Goal: Task Accomplishment & Management: Manage account settings

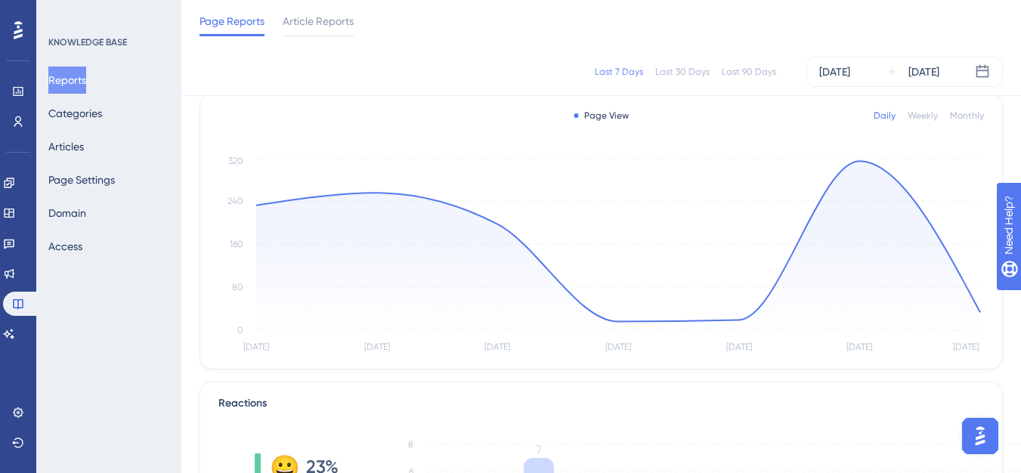
scroll to position [227, 0]
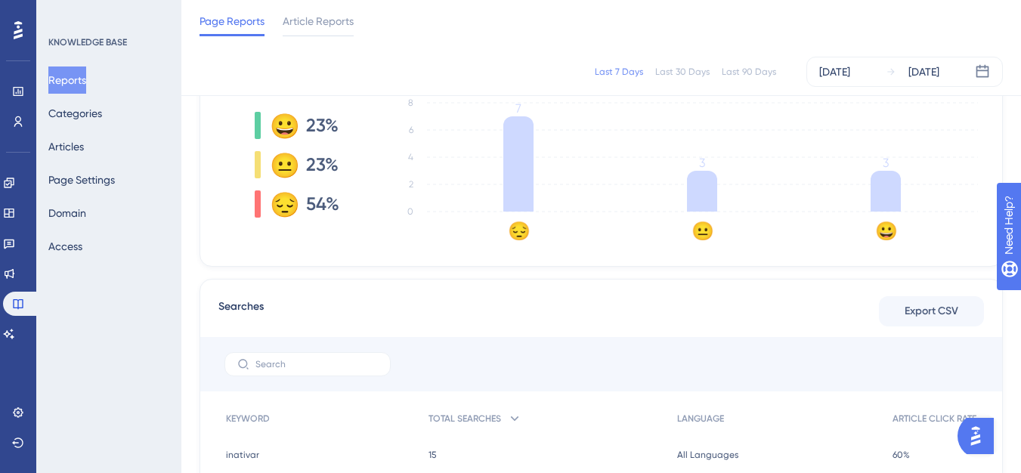
scroll to position [605, 0]
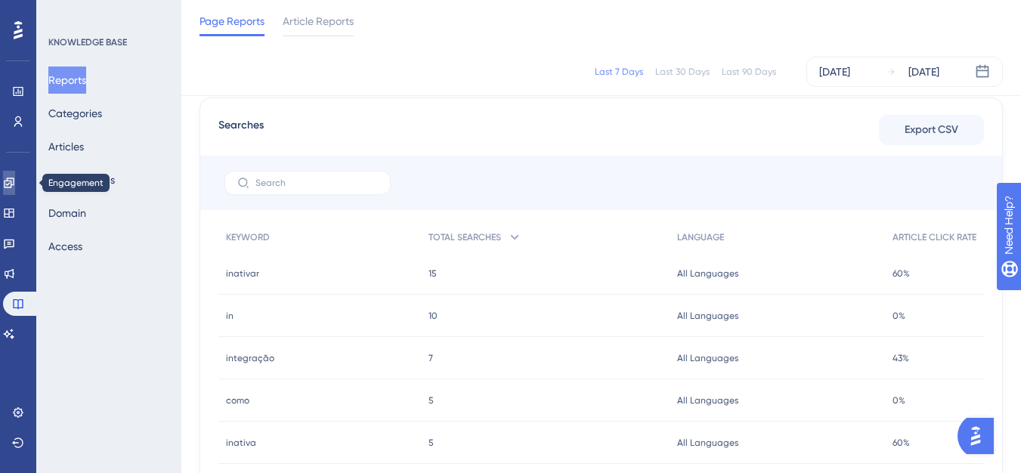
click at [15, 175] on link at bounding box center [9, 183] width 12 height 24
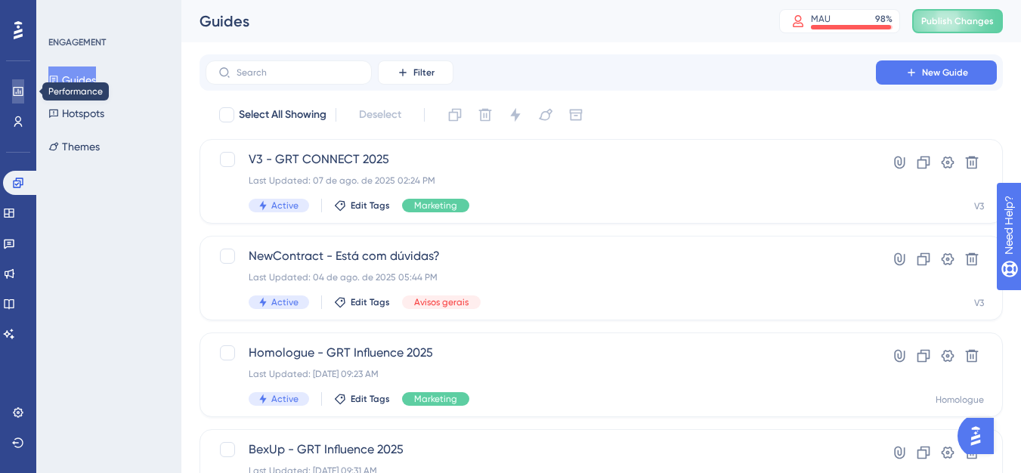
click at [24, 88] on link at bounding box center [18, 91] width 12 height 24
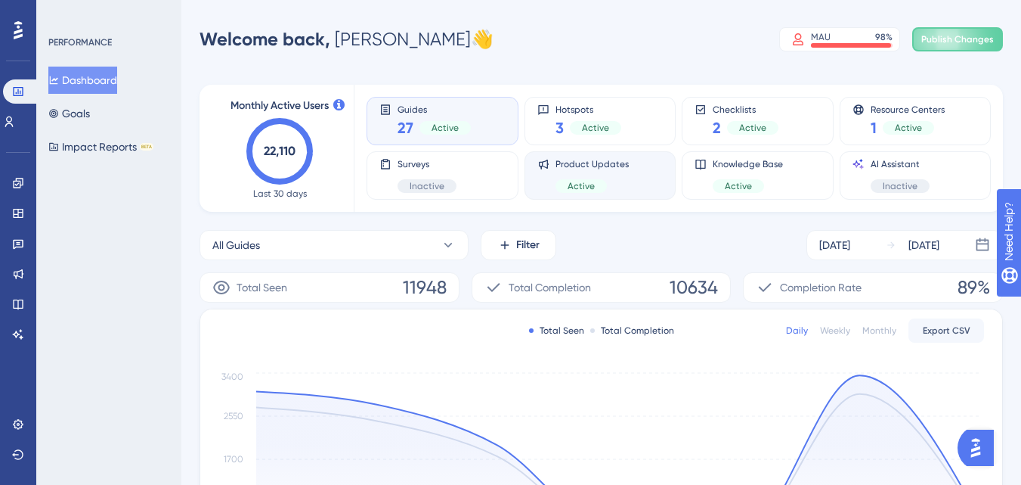
click at [599, 166] on span "Product Updates" at bounding box center [592, 164] width 73 height 12
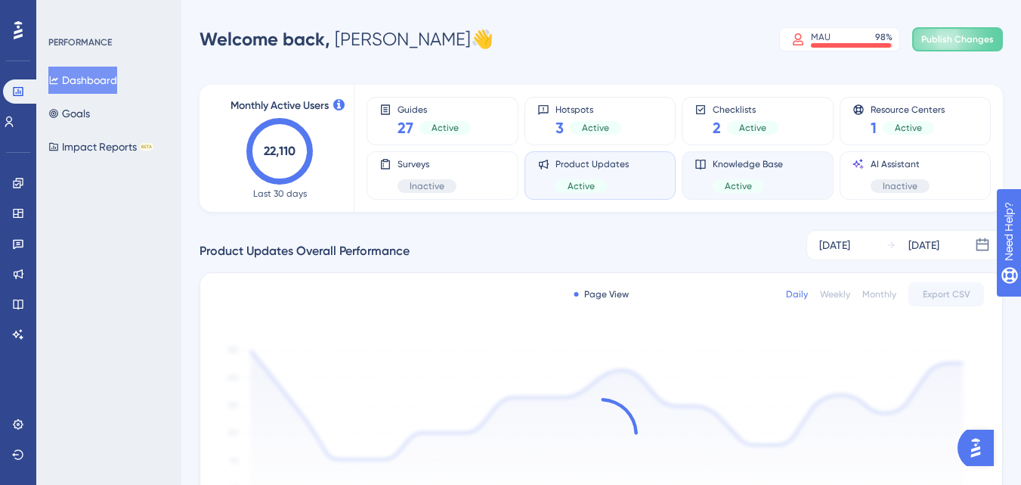
click at [714, 166] on span "Knowledge Base" at bounding box center [748, 164] width 70 height 12
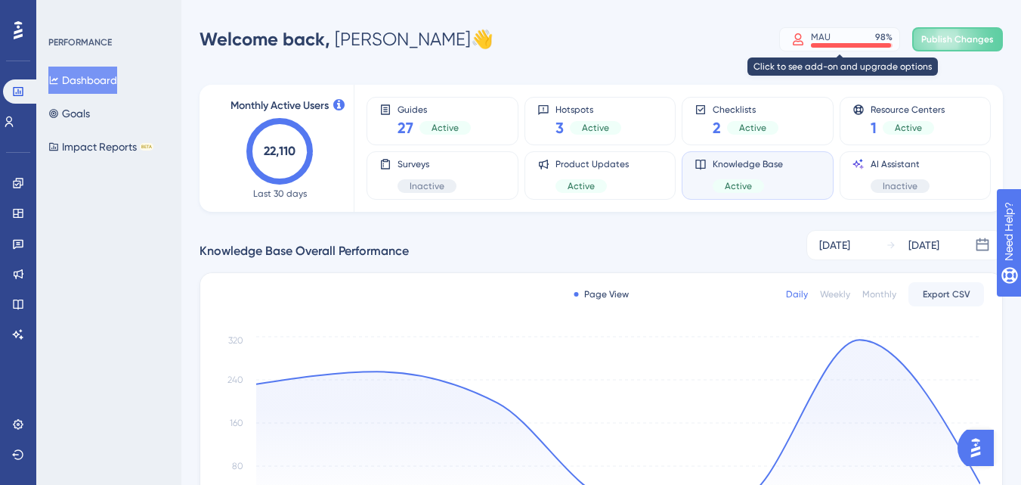
click at [818, 49] on div "MAU 98 %" at bounding box center [839, 39] width 121 height 24
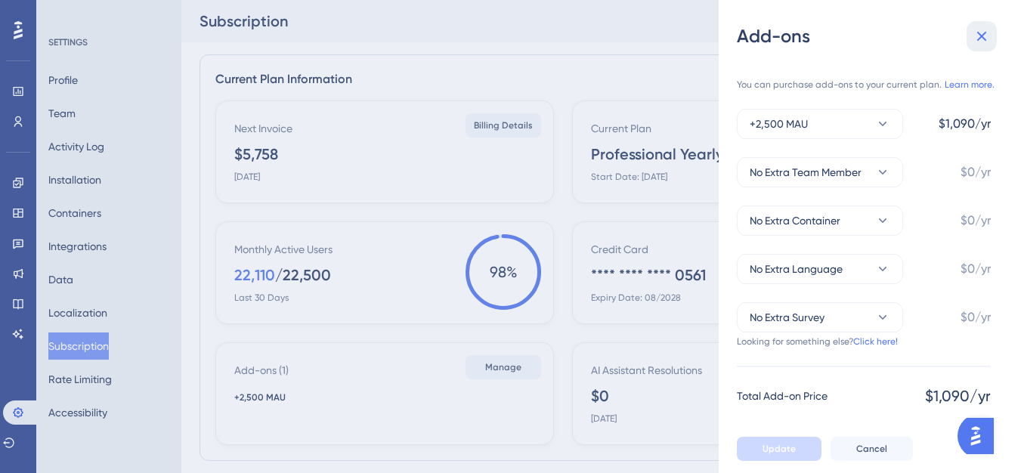
click at [986, 46] on button at bounding box center [982, 36] width 30 height 30
